Goal: Find specific page/section: Find specific page/section

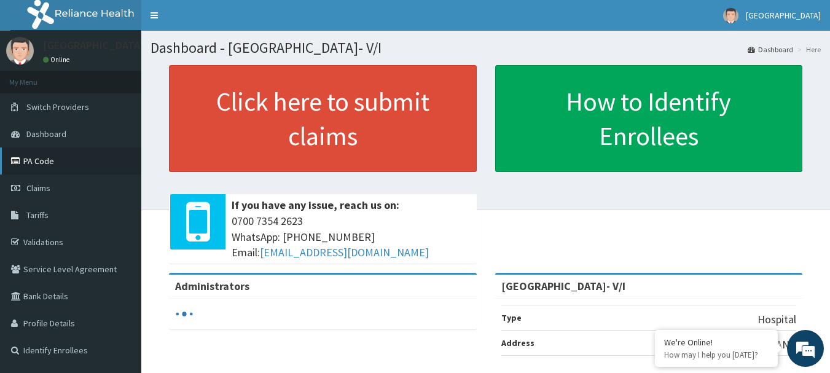
click at [58, 164] on link "PA Code" at bounding box center [70, 161] width 141 height 27
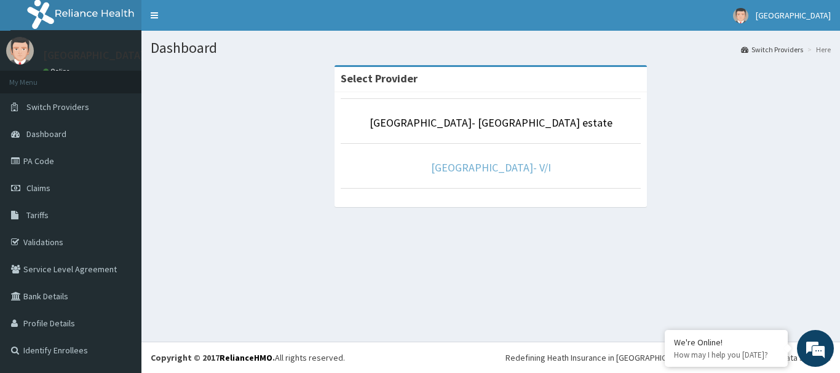
click at [503, 168] on link "[GEOGRAPHIC_DATA]- V/I" at bounding box center [491, 167] width 120 height 14
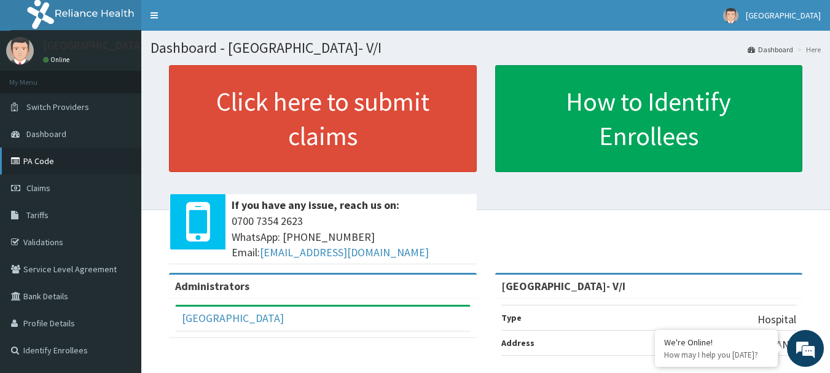
click at [132, 168] on link "PA Code" at bounding box center [70, 161] width 141 height 27
